Goal: Task Accomplishment & Management: Use online tool/utility

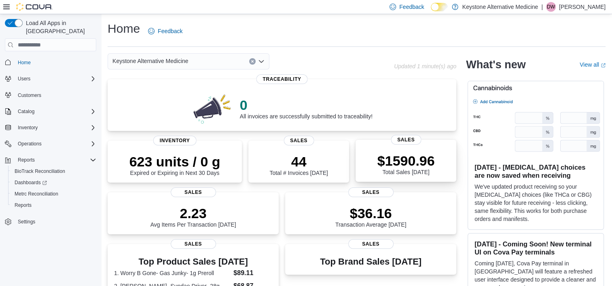
click at [403, 145] on span "Sales" at bounding box center [406, 140] width 30 height 10
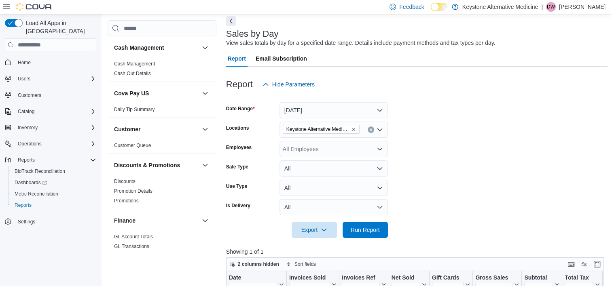
scroll to position [38, 0]
click at [382, 105] on button "[DATE]" at bounding box center [333, 109] width 108 height 16
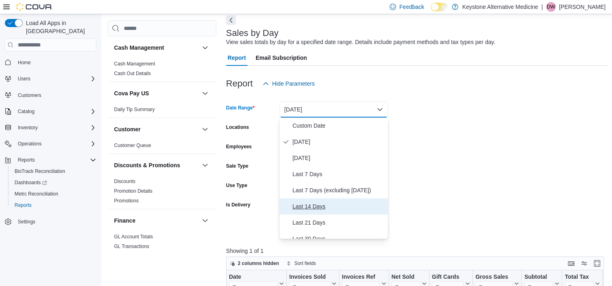
click at [302, 207] on span "Last 14 Days" at bounding box center [338, 207] width 92 height 10
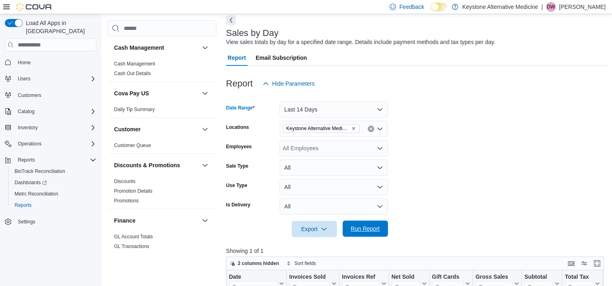
click at [363, 230] on span "Run Report" at bounding box center [365, 229] width 29 height 8
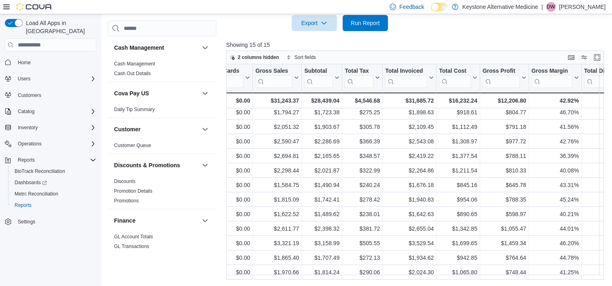
scroll to position [0, 220]
